Goal: Information Seeking & Learning: Learn about a topic

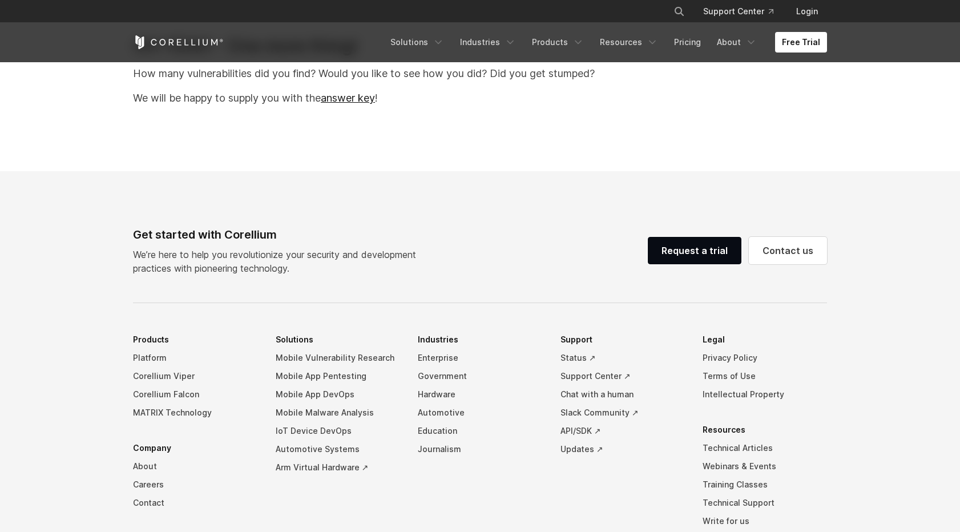
scroll to position [22696, 0]
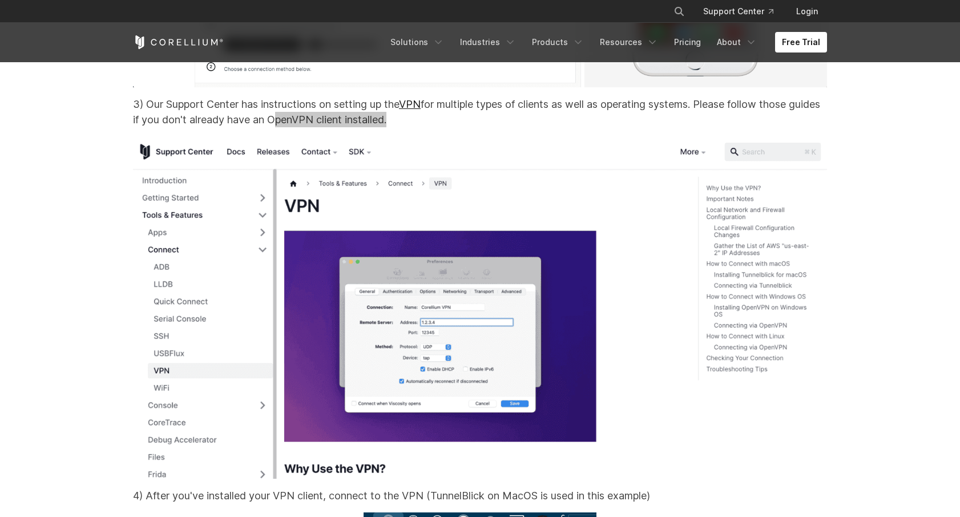
scroll to position [8551, 0]
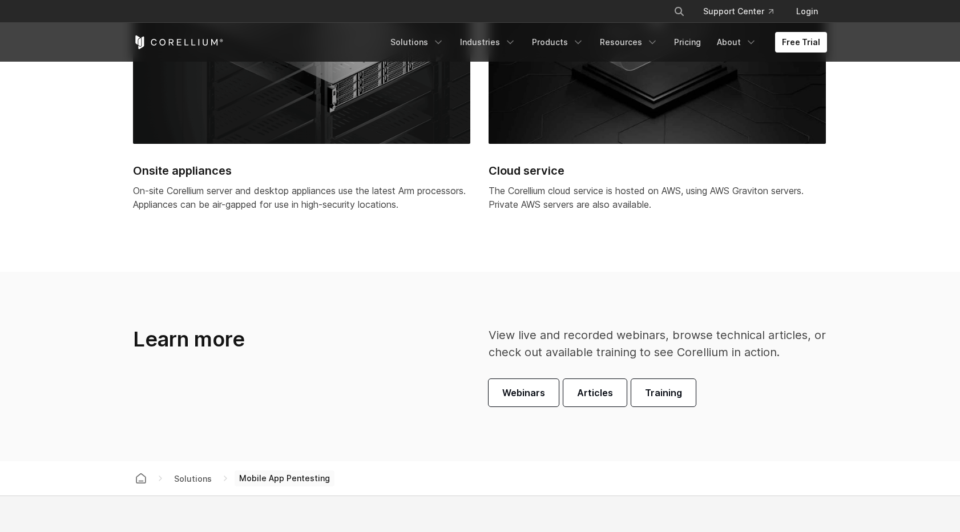
scroll to position [3256, 0]
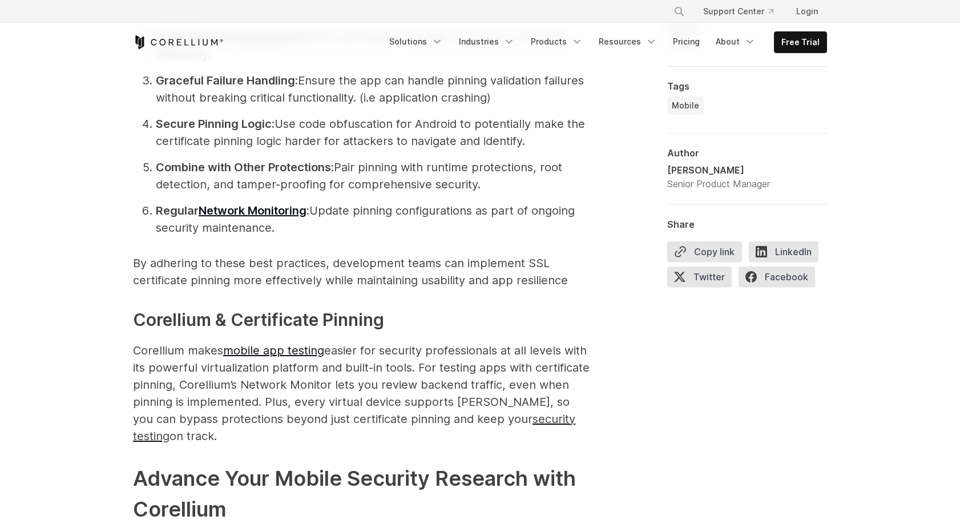
scroll to position [2899, 0]
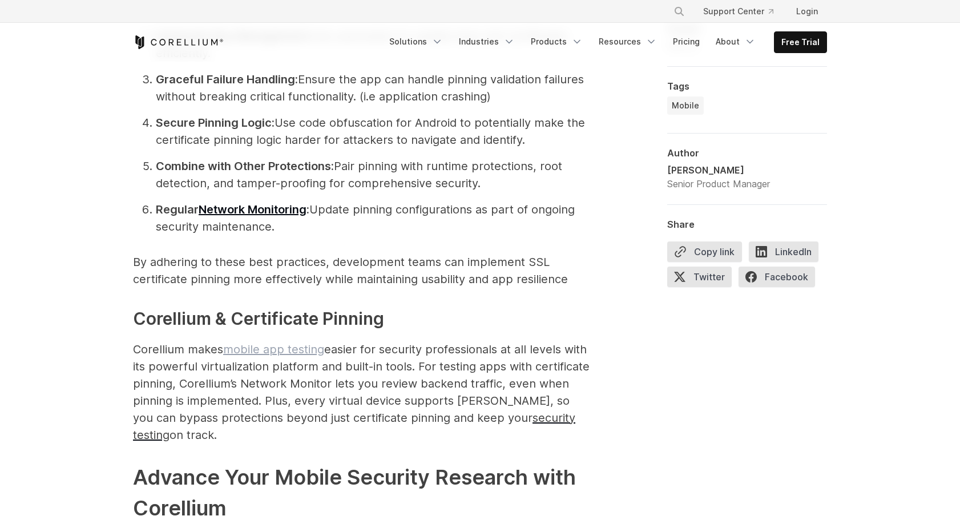
click at [265, 348] on link "mobile app testing" at bounding box center [273, 350] width 101 height 14
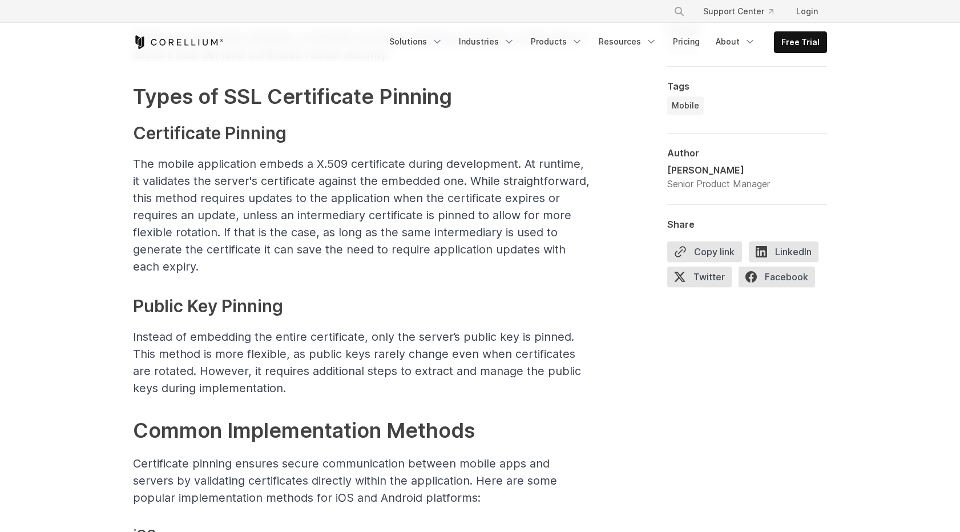
scroll to position [1250, 0]
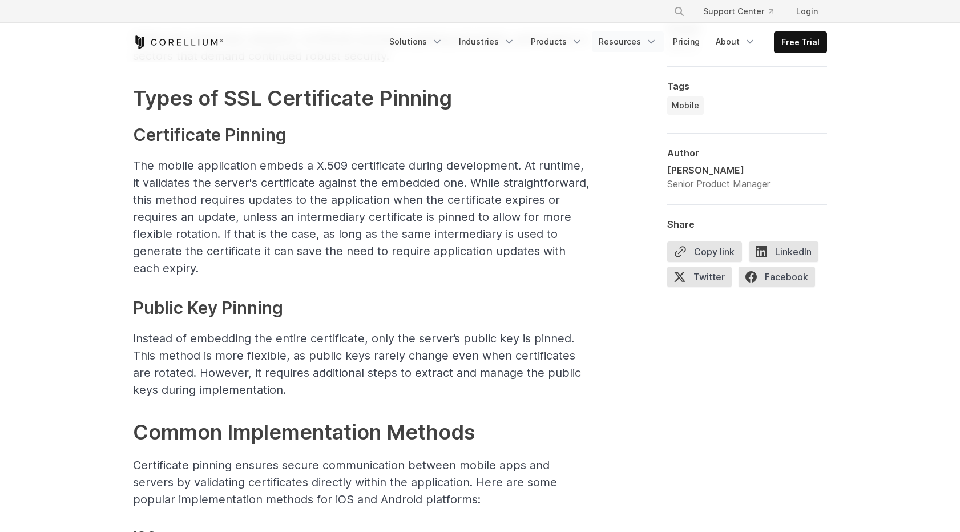
click at [625, 42] on link "Resources" at bounding box center [628, 41] width 72 height 21
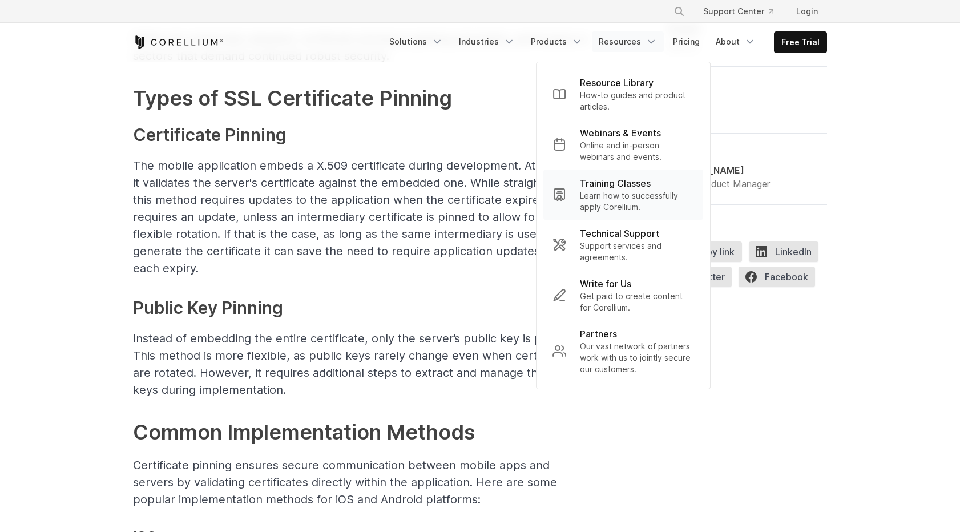
click at [606, 186] on p "Training Classes" at bounding box center [615, 183] width 71 height 14
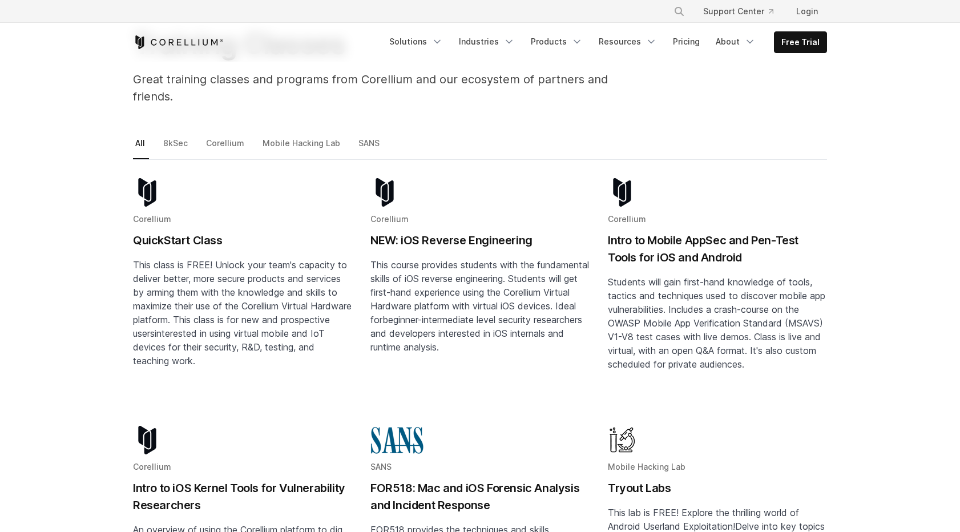
scroll to position [115, 0]
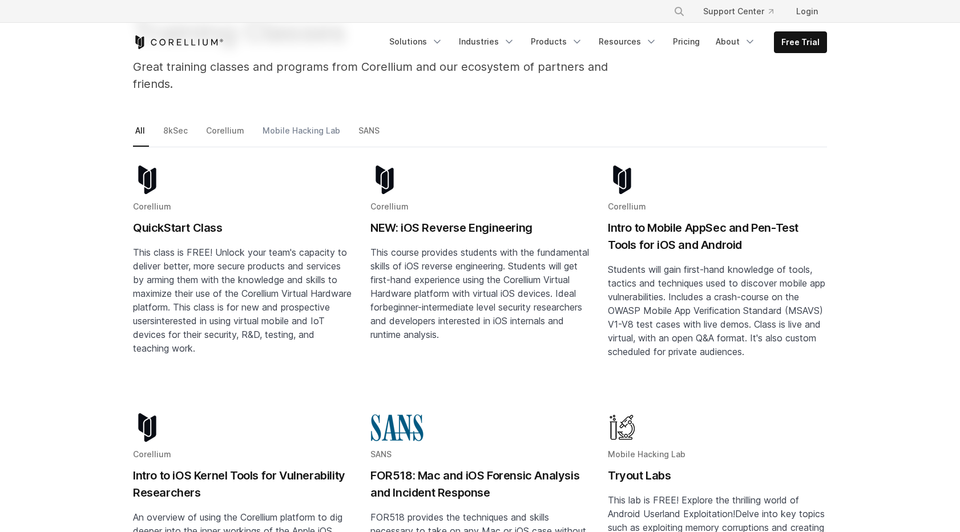
click at [296, 123] on link "Mobile Hacking Lab" at bounding box center [302, 135] width 84 height 24
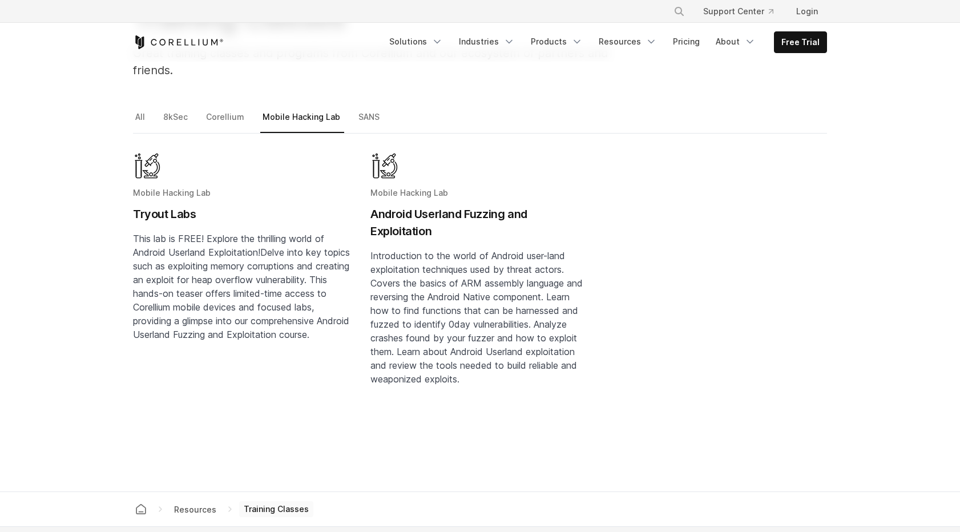
scroll to position [99, 0]
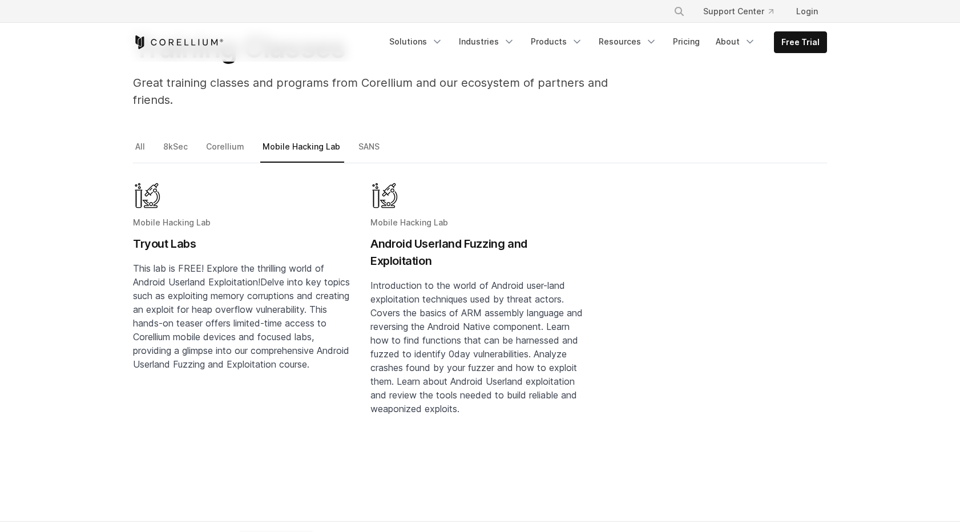
click at [164, 235] on h2 "Tryout Labs" at bounding box center [242, 243] width 219 height 17
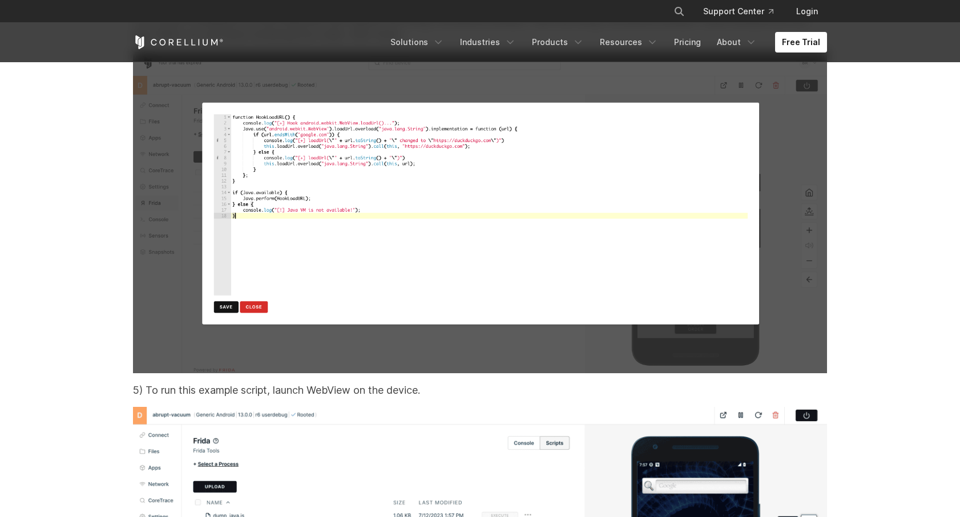
scroll to position [18348, 0]
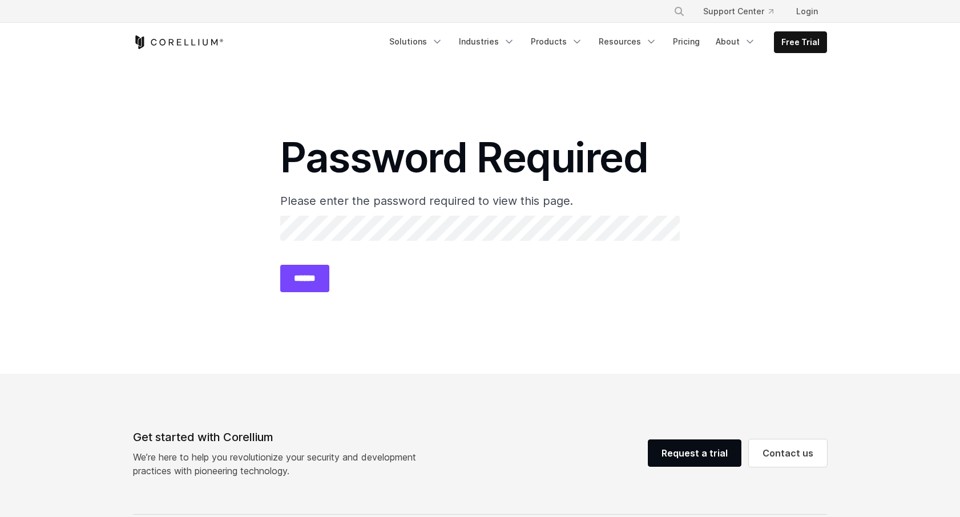
click at [304, 282] on input "******" at bounding box center [304, 278] width 49 height 27
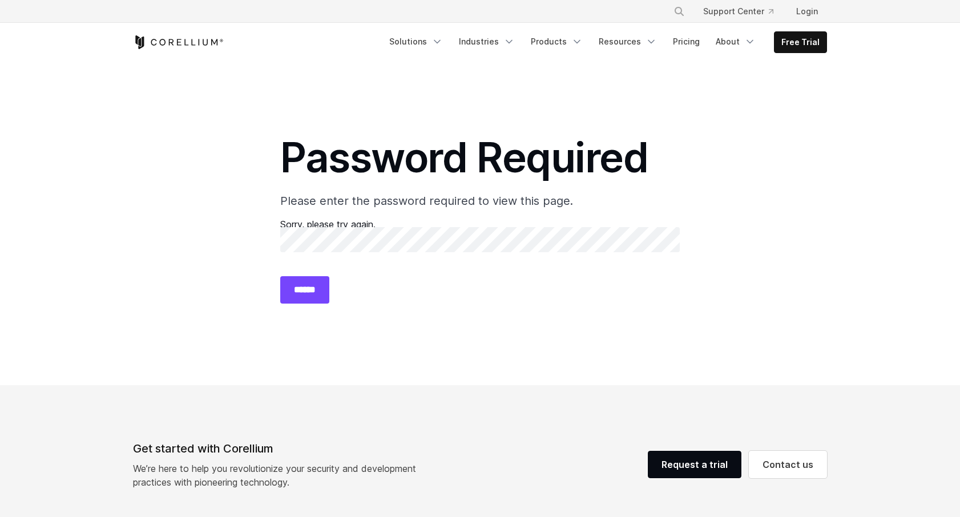
click at [312, 292] on input "******" at bounding box center [304, 289] width 49 height 27
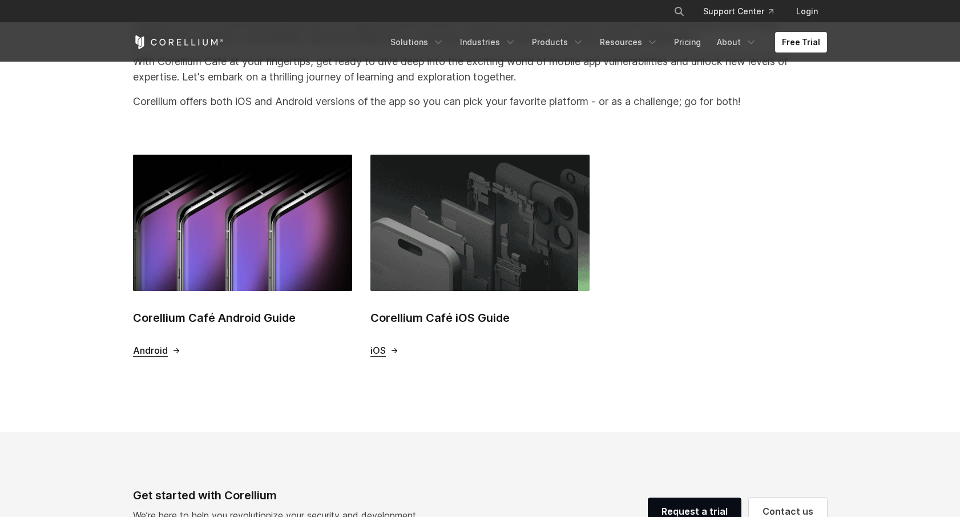
scroll to position [290, 0]
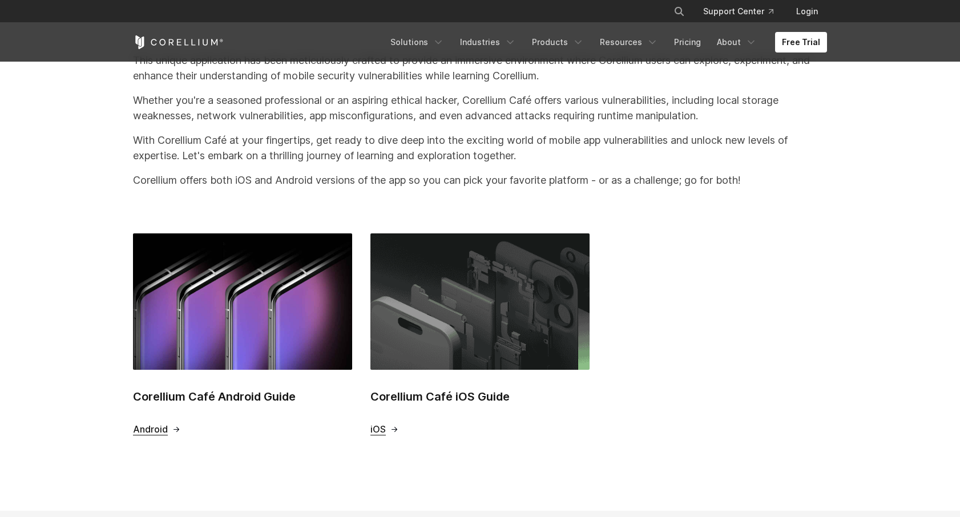
click at [444, 400] on h2 "Corellium Café iOS Guide" at bounding box center [480, 396] width 219 height 17
click at [414, 395] on h2 "Corellium Café iOS Guide" at bounding box center [480, 396] width 219 height 17
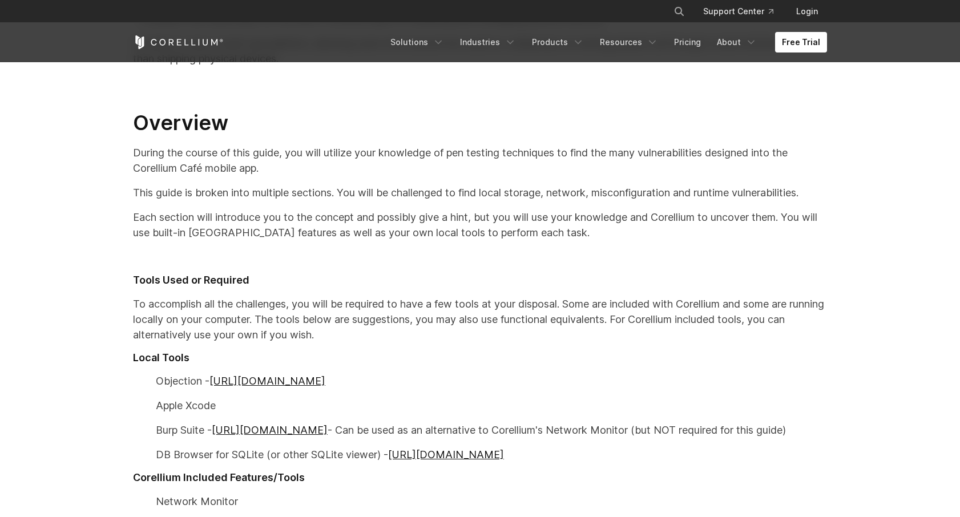
scroll to position [464, 0]
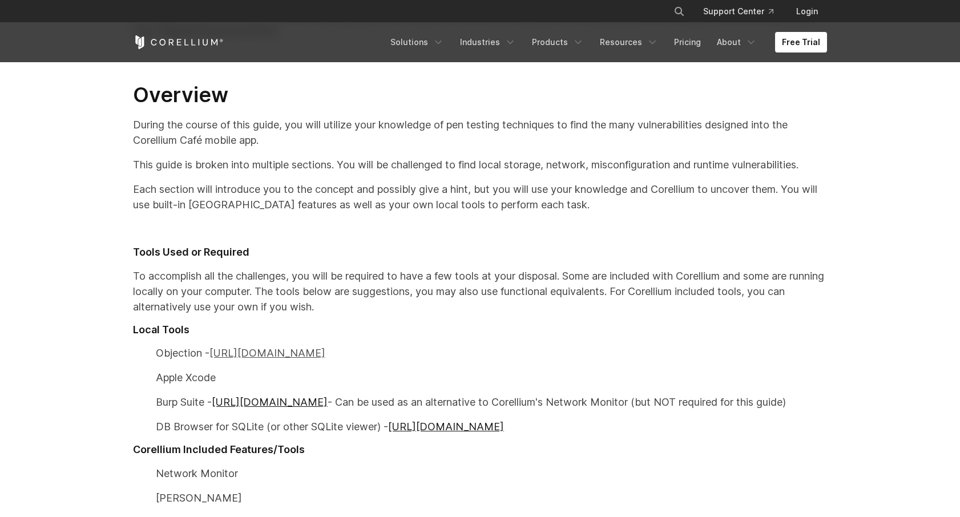
click at [296, 356] on link "[URL][DOMAIN_NAME]" at bounding box center [268, 353] width 116 height 12
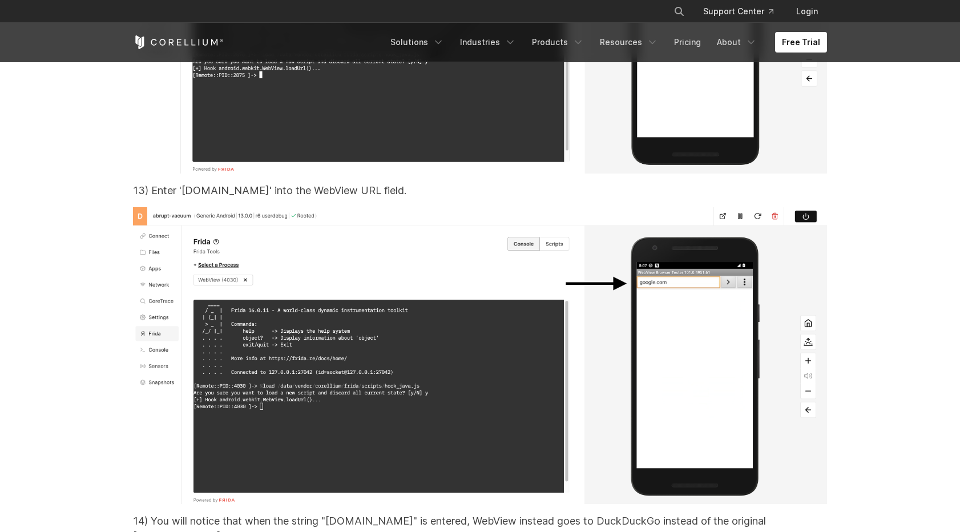
scroll to position [21569, 0]
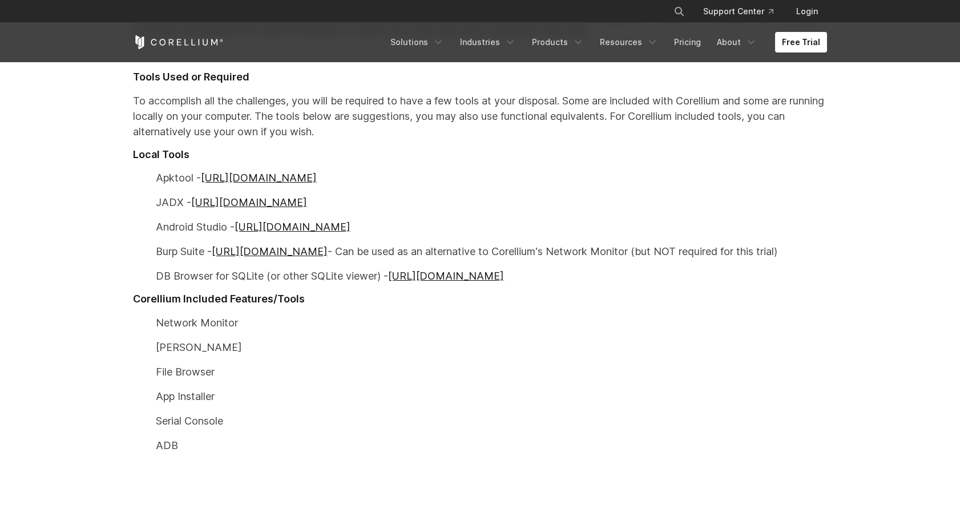
scroll to position [606, 0]
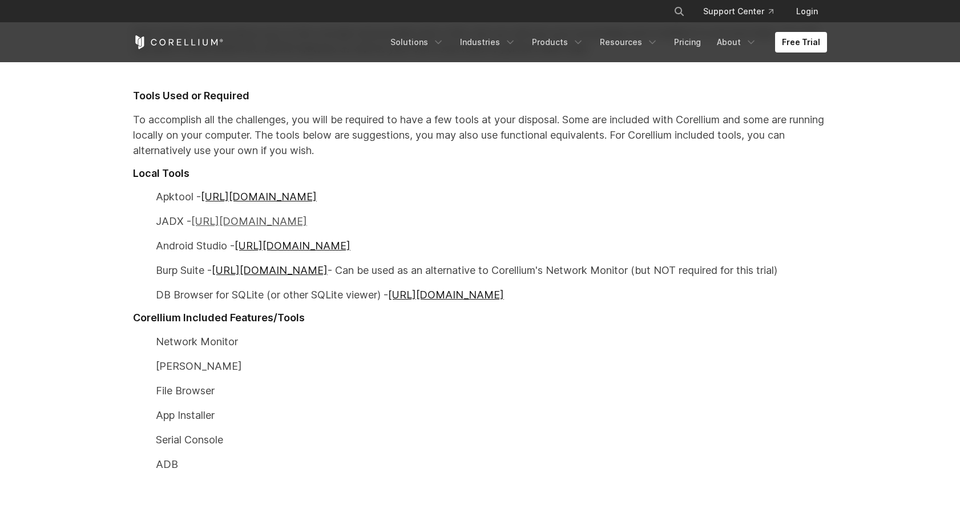
click at [288, 222] on link "https://github.com/skylot/jadx" at bounding box center [249, 221] width 116 height 12
